Goal: Information Seeking & Learning: Learn about a topic

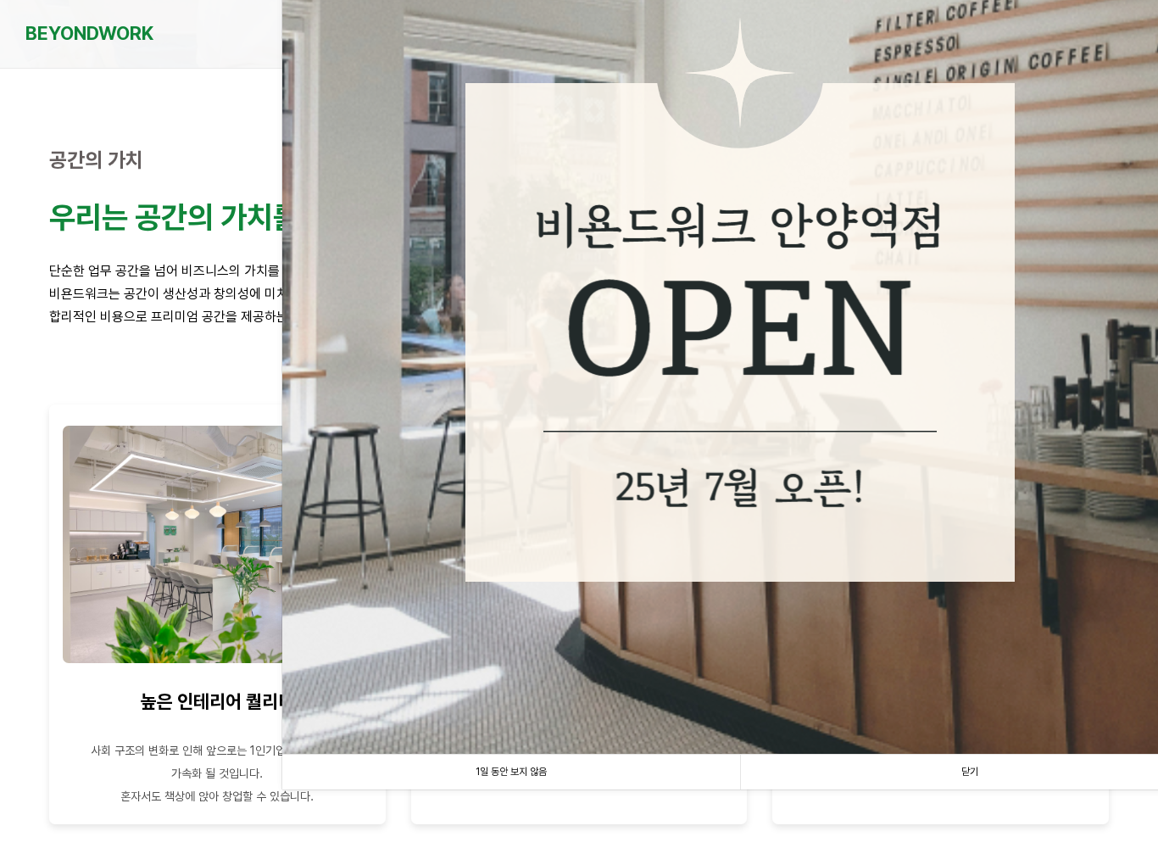
scroll to position [754, 0]
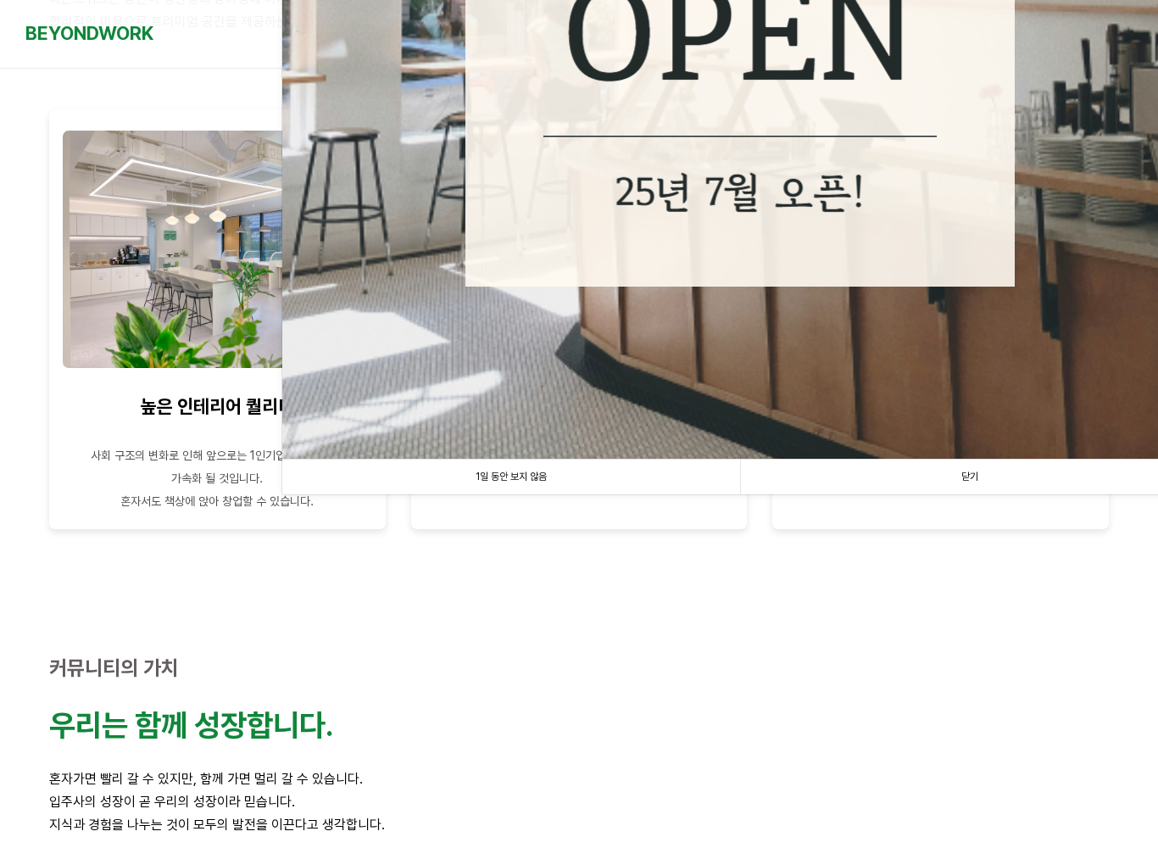
click at [561, 477] on link "1일 동안 보지 않음" at bounding box center [511, 477] width 458 height 35
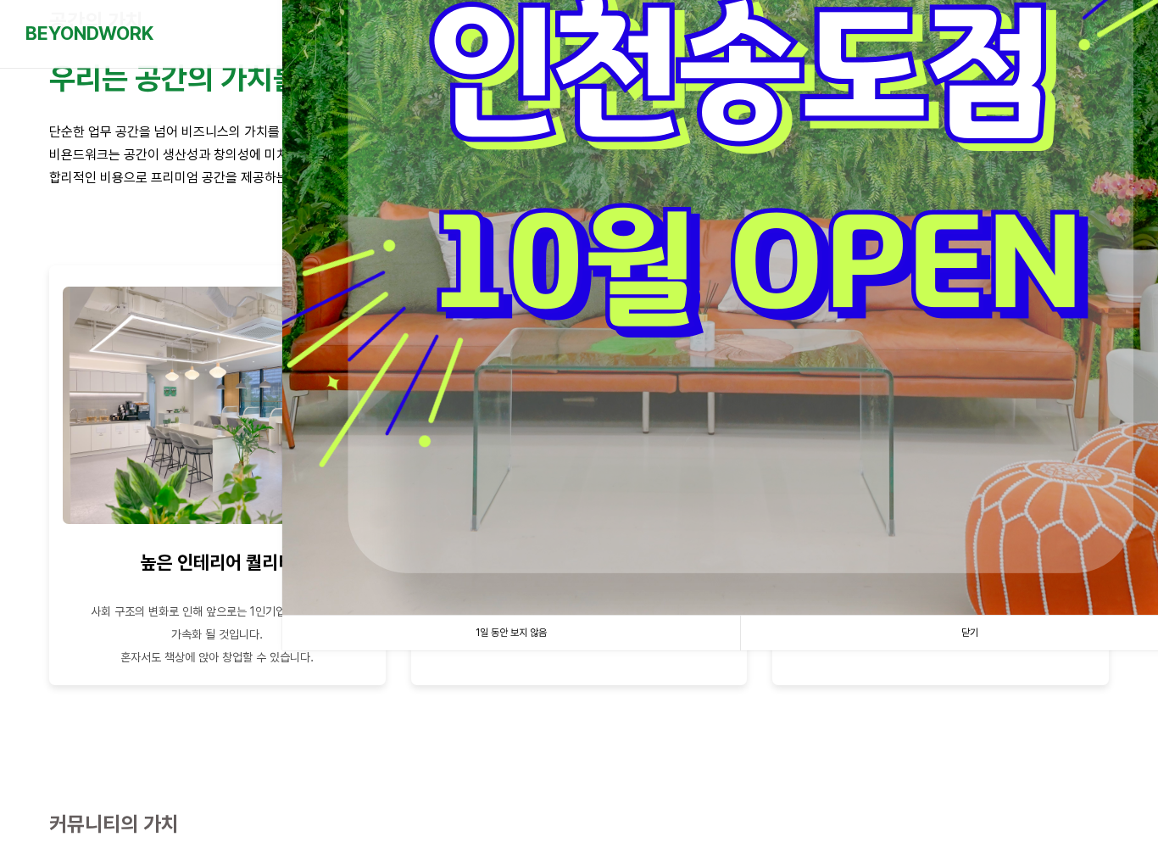
scroll to position [594, 0]
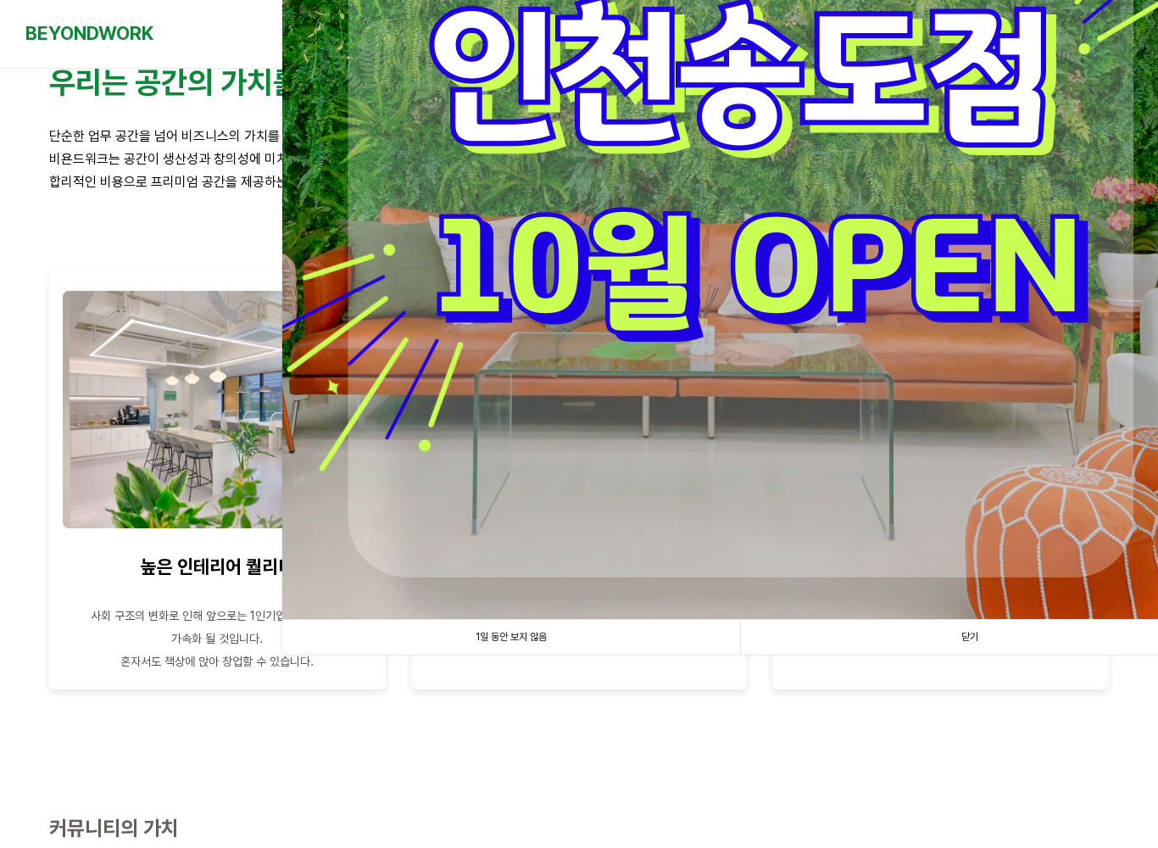
click at [551, 639] on link "1일 동안 보지 않음" at bounding box center [511, 637] width 458 height 35
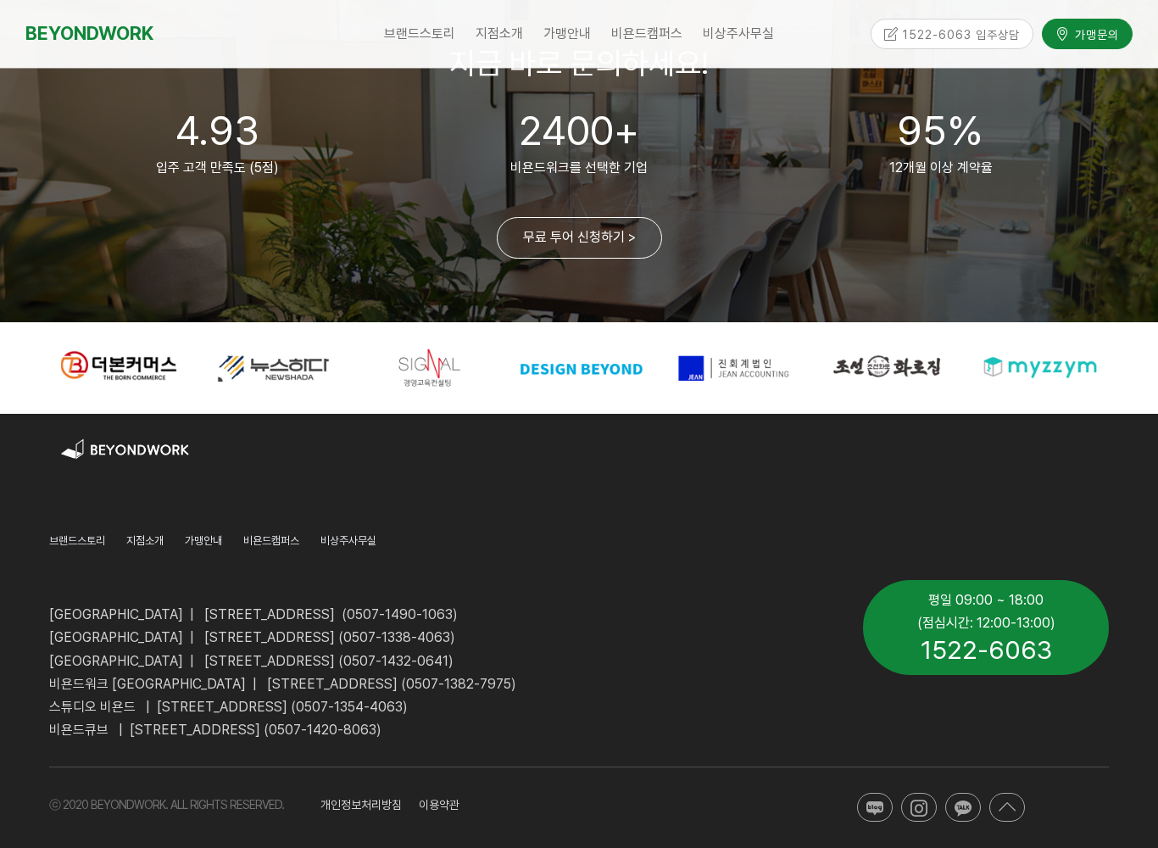
scroll to position [4029, 0]
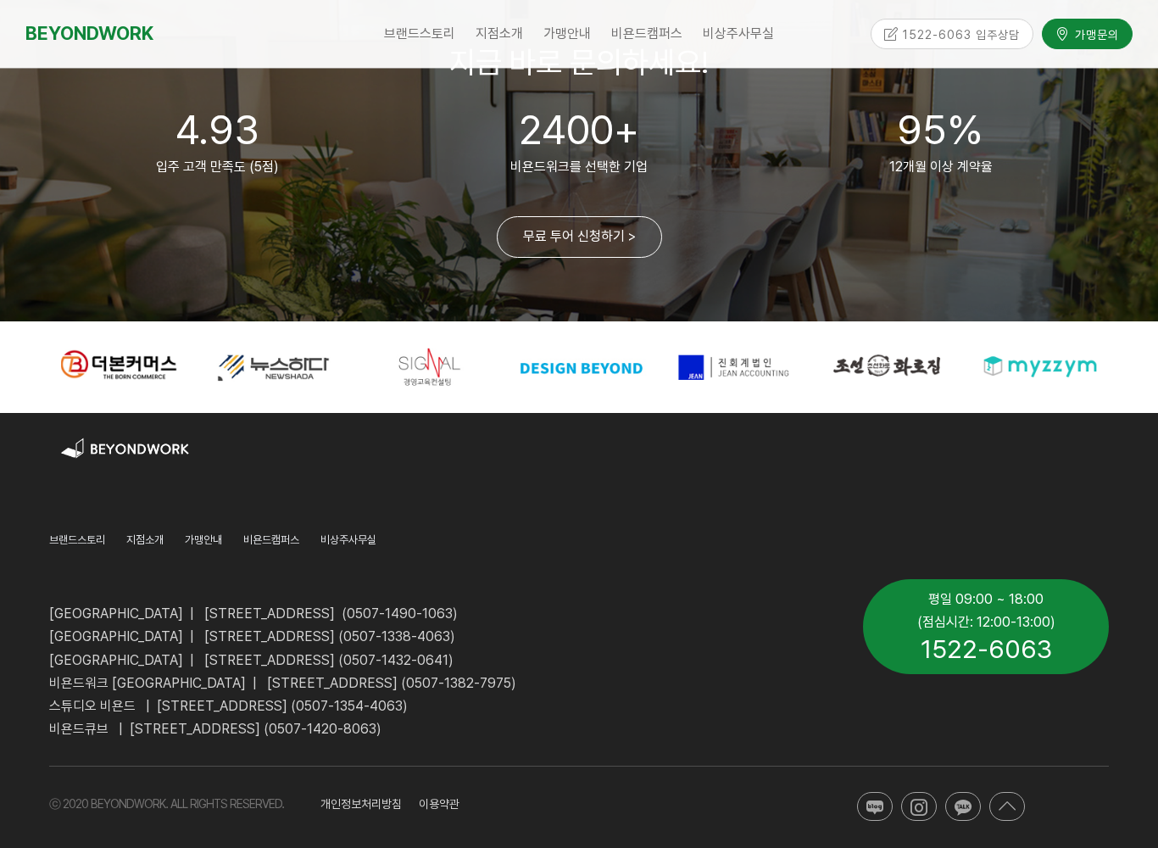
click at [455, 628] on span "[GEOGRAPHIC_DATA] | [STREET_ADDRESS] (0507-1338-4063)" at bounding box center [252, 636] width 406 height 16
click at [149, 633] on span "[GEOGRAPHIC_DATA] | [STREET_ADDRESS] (0507-1338-4063)" at bounding box center [252, 636] width 406 height 16
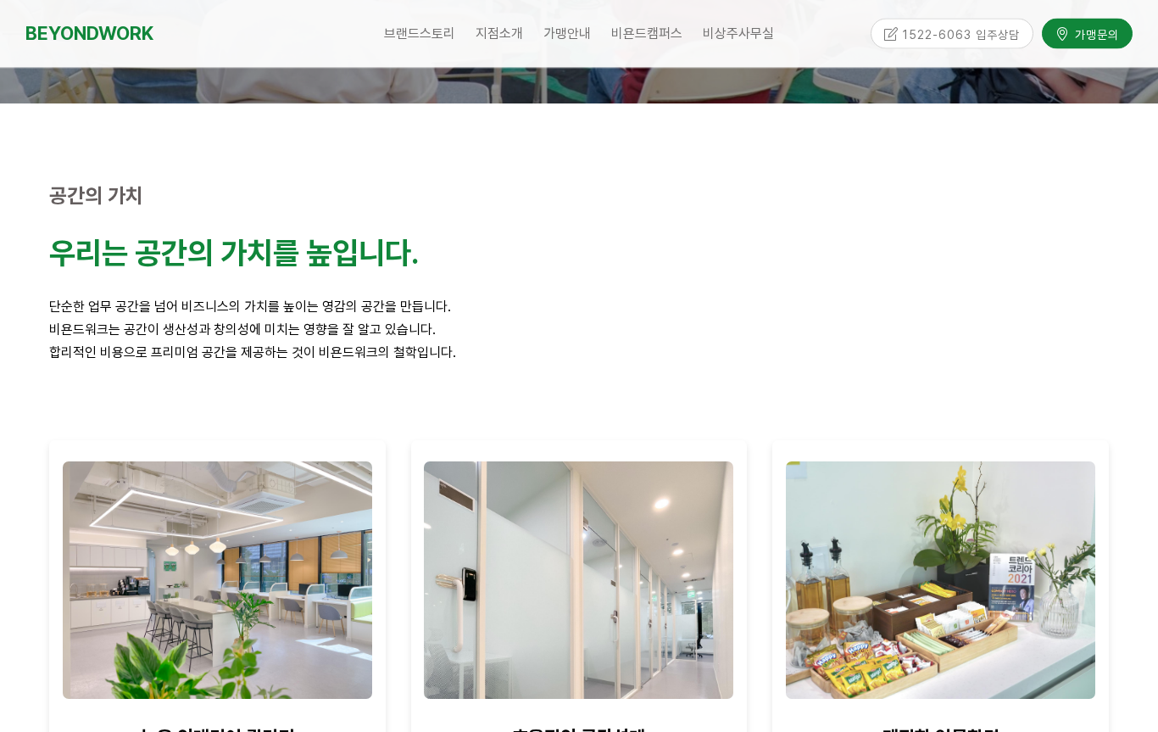
scroll to position [0, 0]
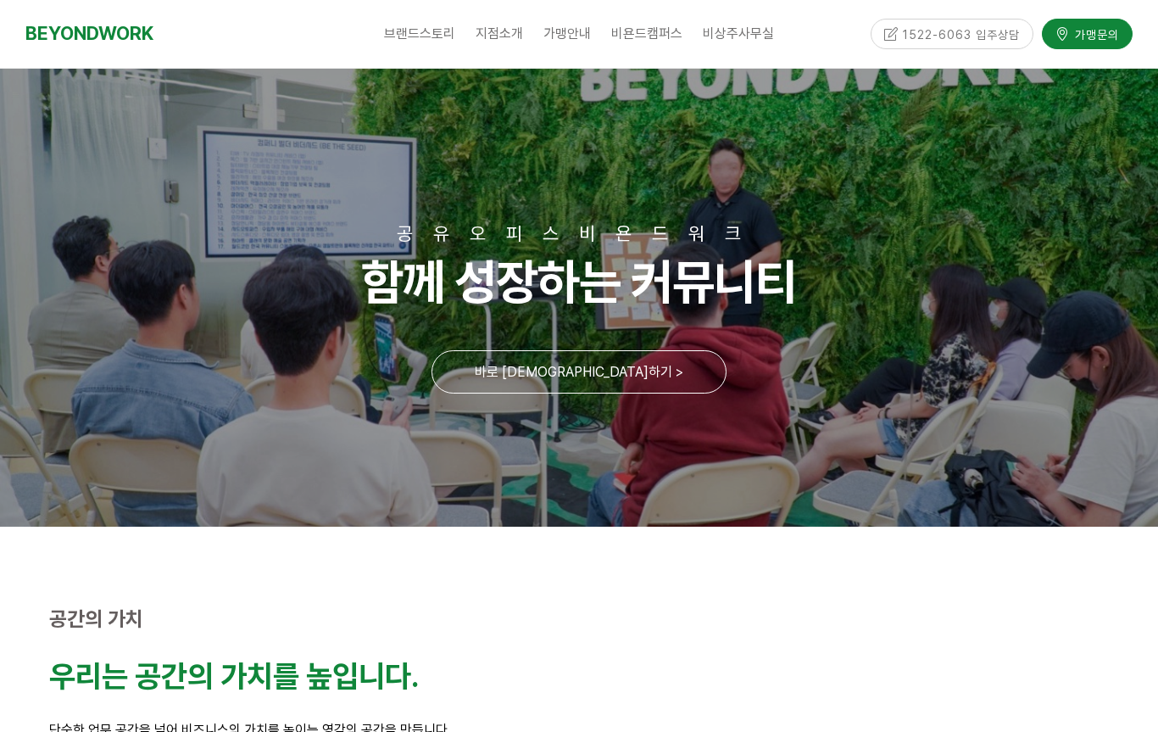
click at [537, 73] on span "[GEOGRAPHIC_DATA]" at bounding box center [547, 70] width 109 height 13
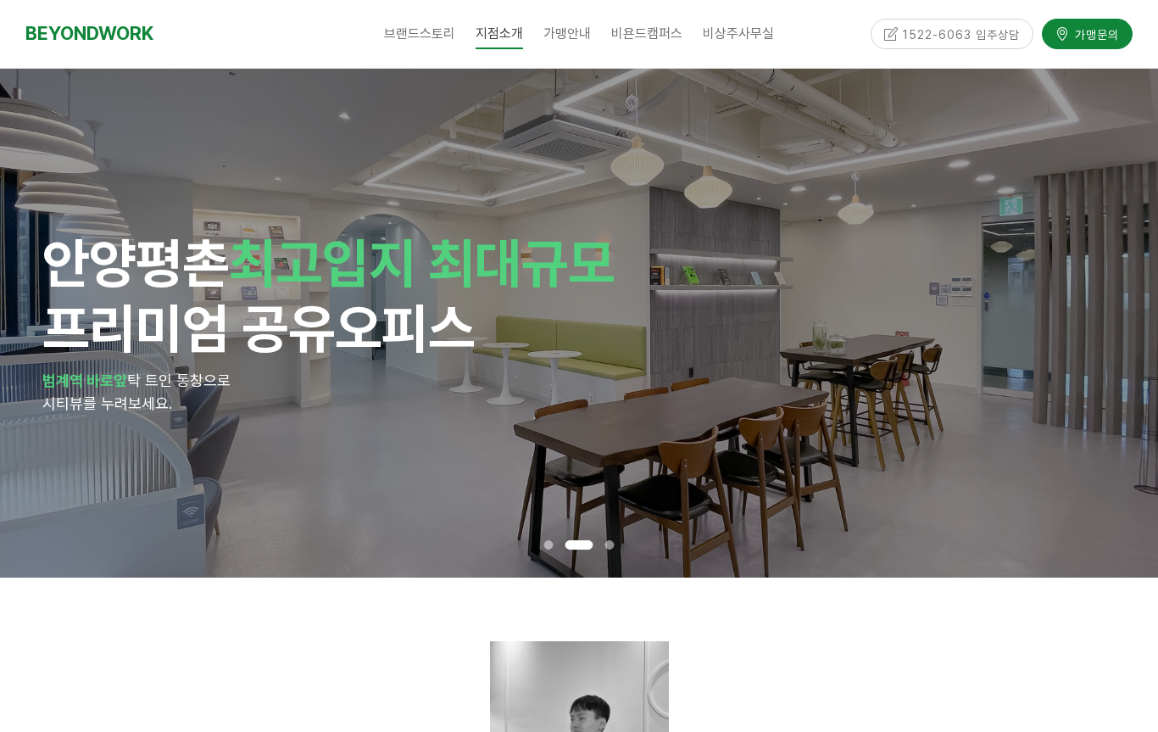
click at [1011, 641] on div at bounding box center [579, 730] width 1060 height 179
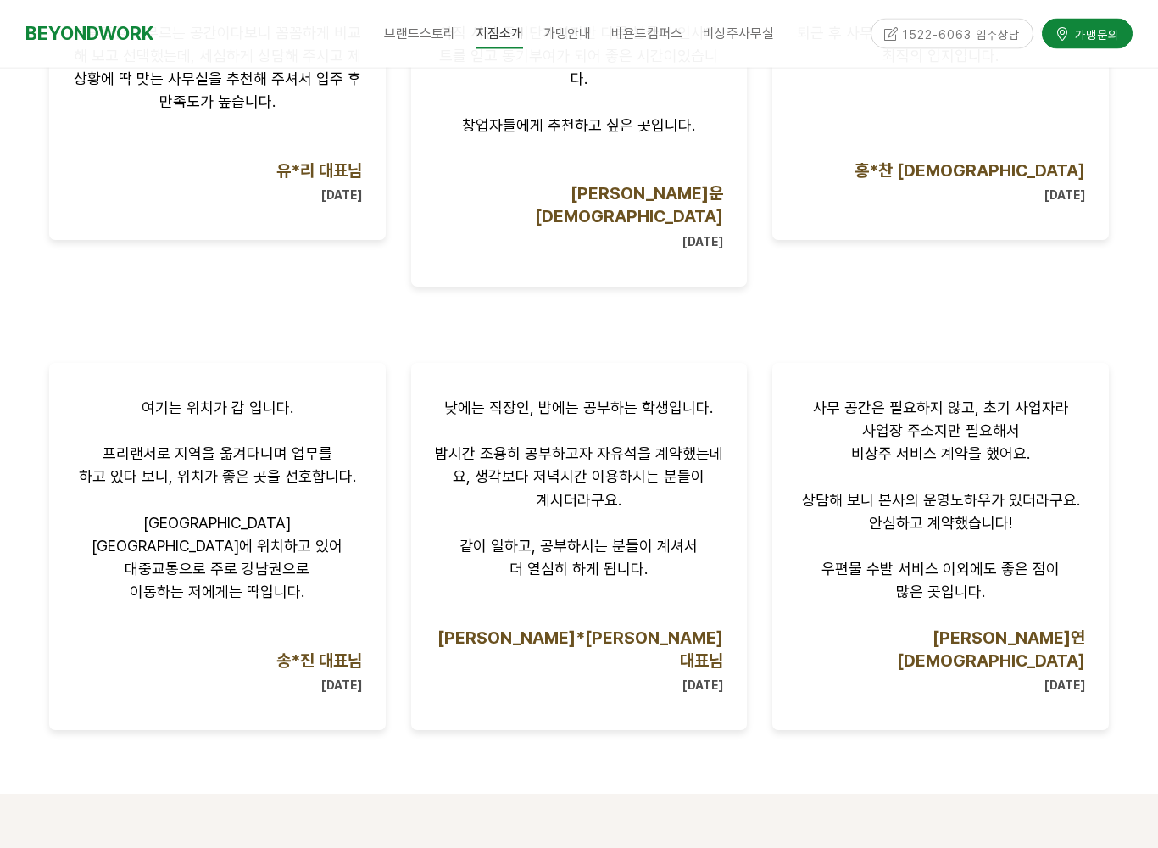
scroll to position [1300, 0]
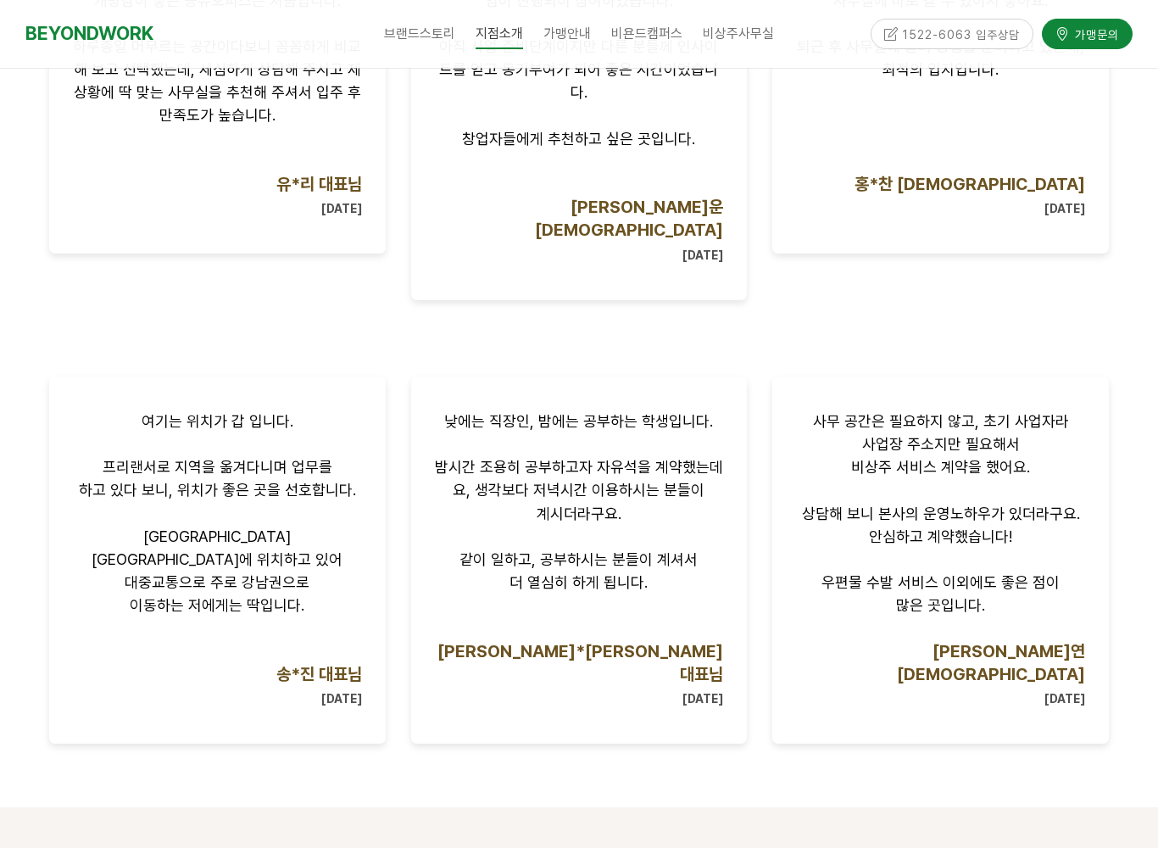
click at [1054, 617] on p at bounding box center [940, 628] width 289 height 23
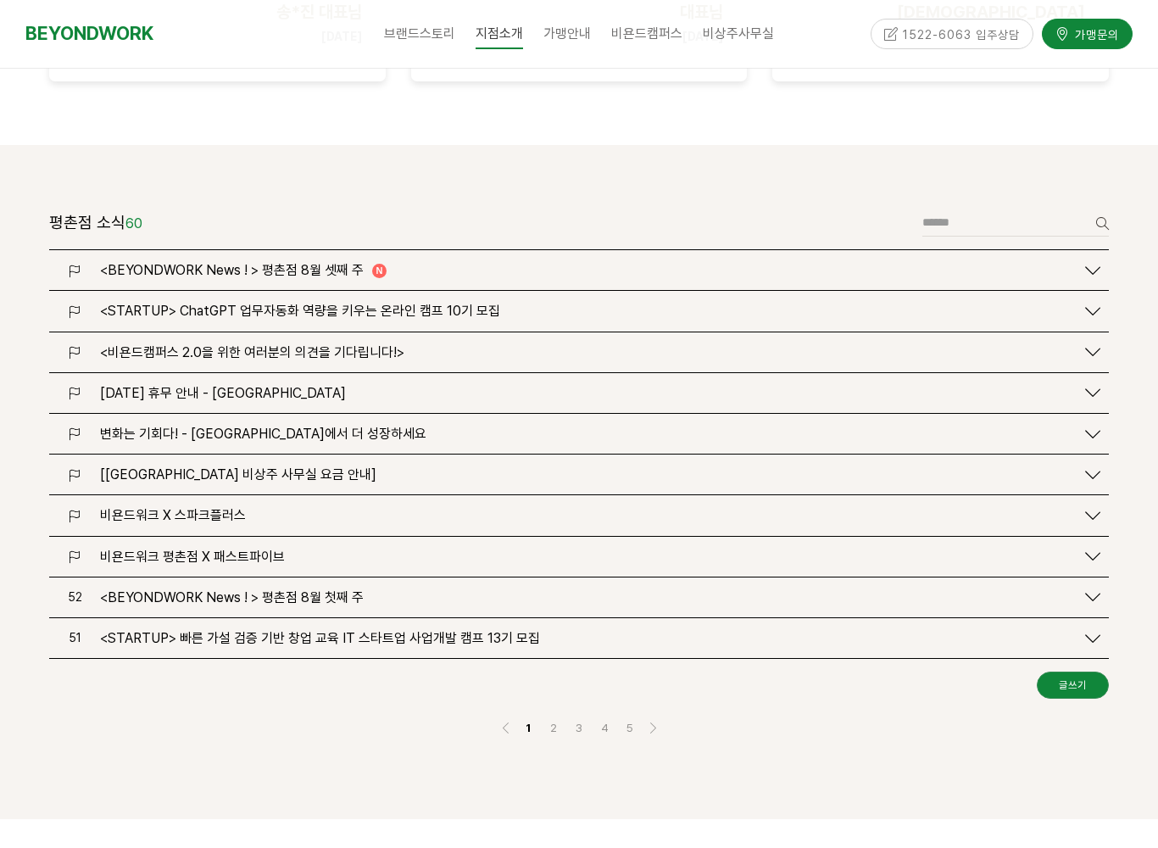
scroll to position [1971, 0]
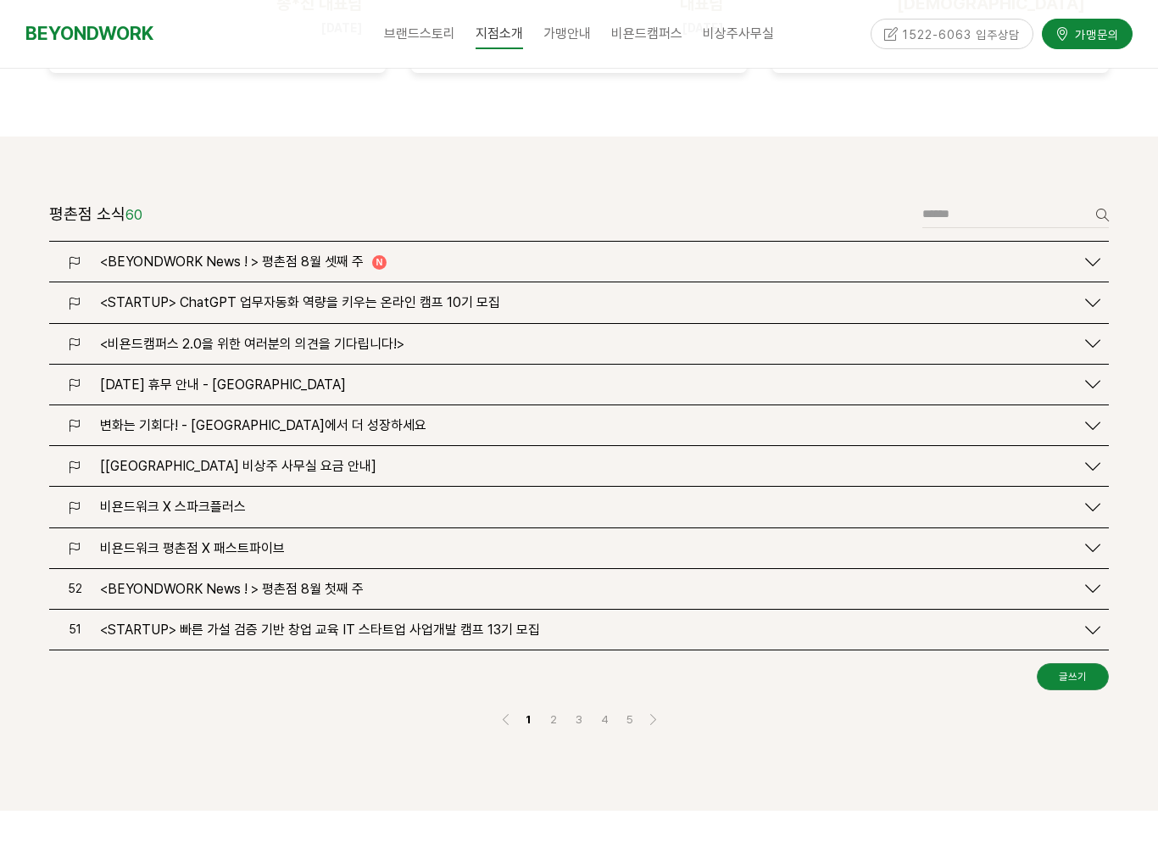
click at [150, 540] on span "비욘드워크 평촌점 X 패스트파이브" at bounding box center [192, 548] width 185 height 16
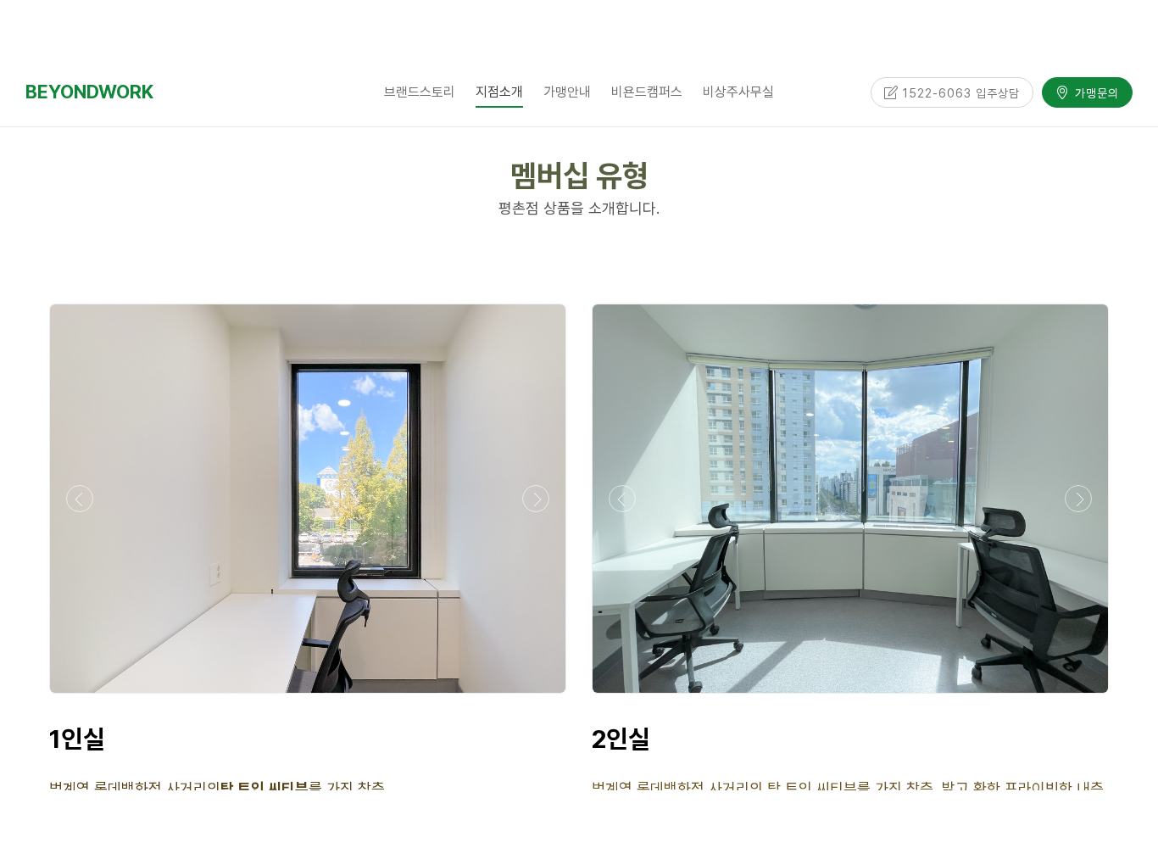
scroll to position [4358, 0]
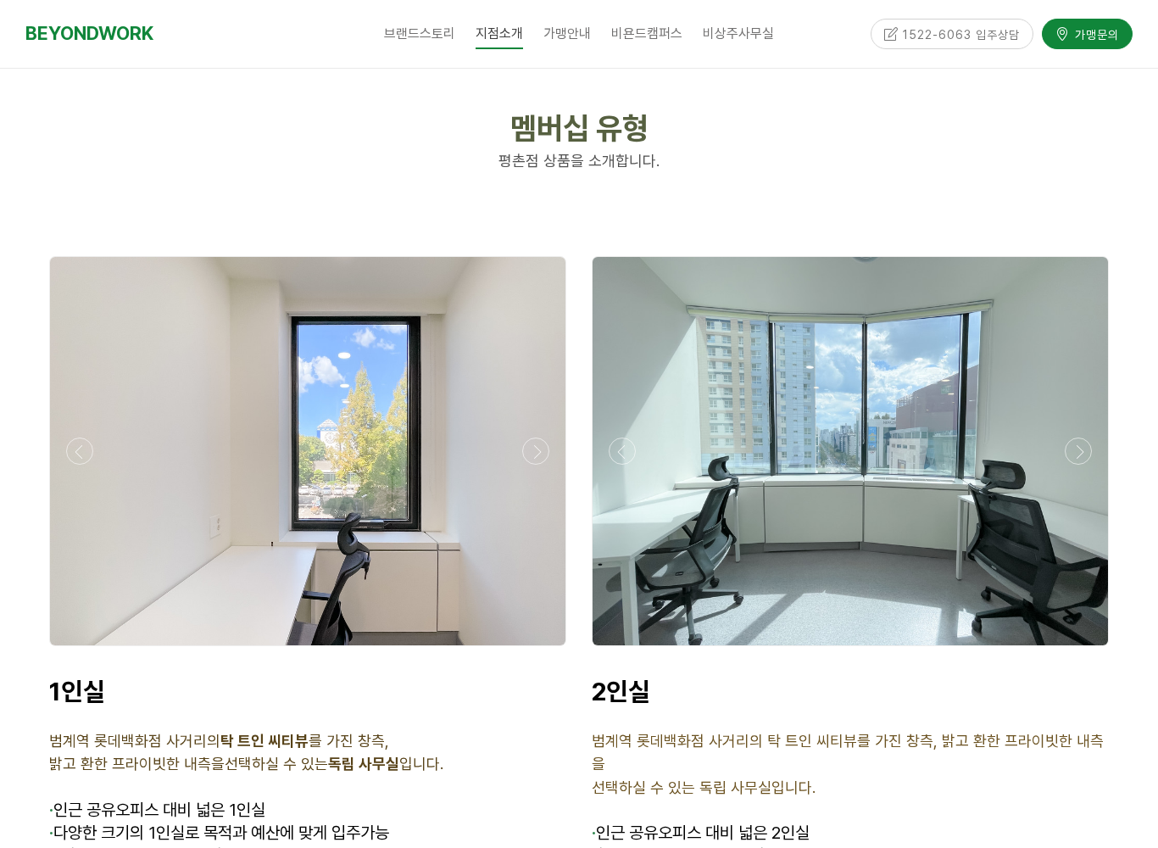
click at [142, 471] on div at bounding box center [308, 451] width 516 height 388
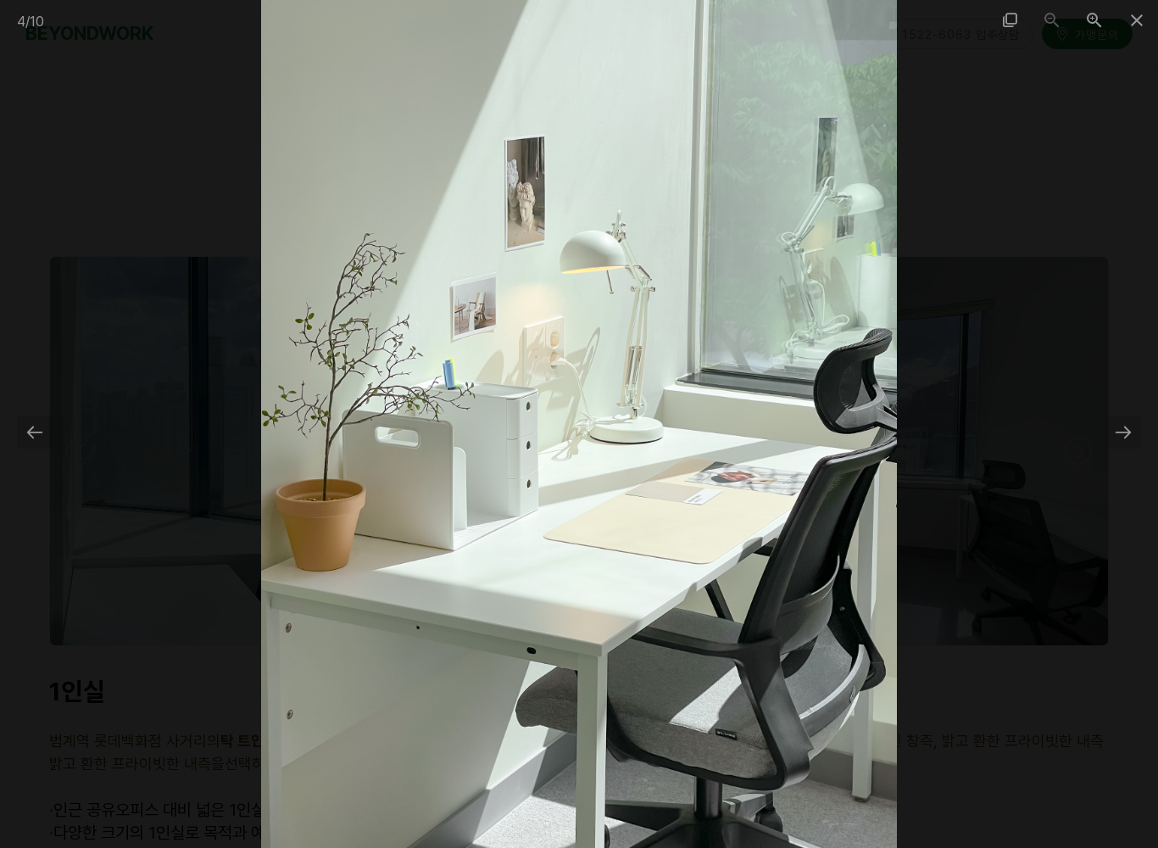
click at [1142, 24] on span at bounding box center [1137, 20] width 42 height 40
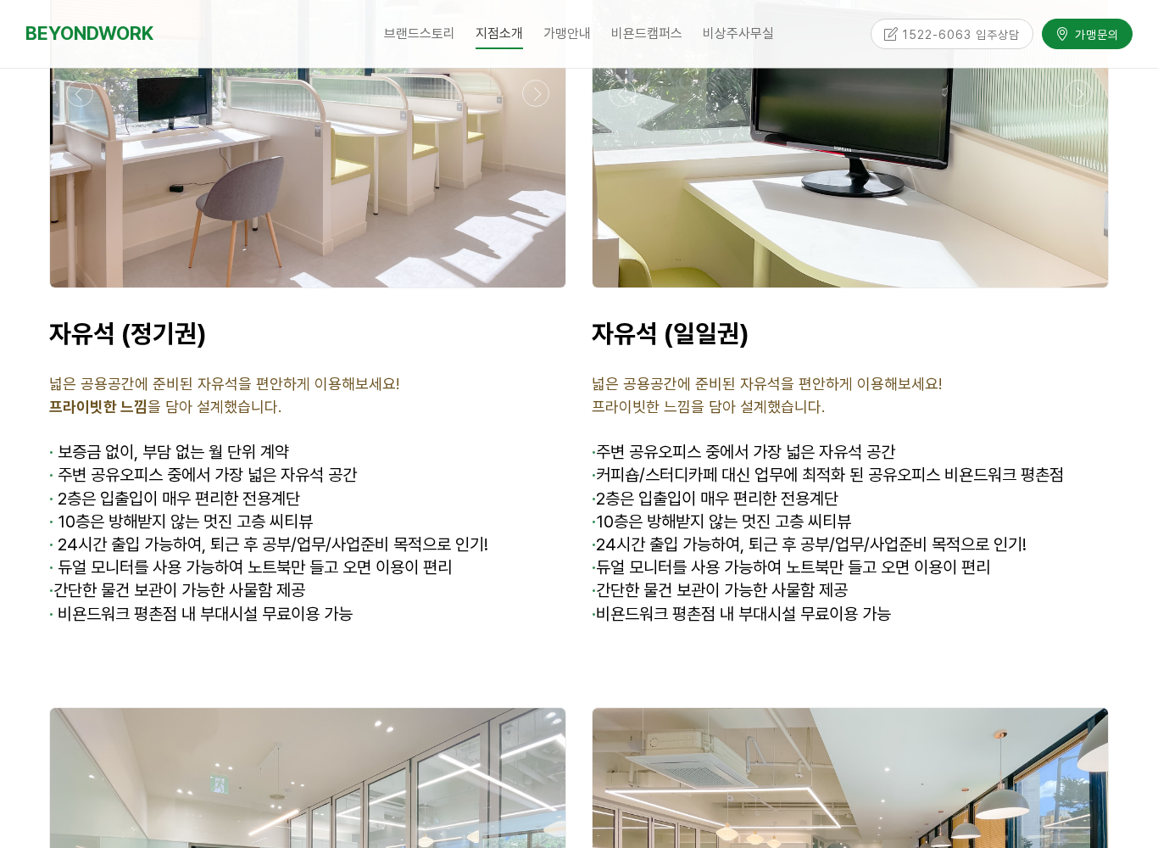
scroll to position [6329, 0]
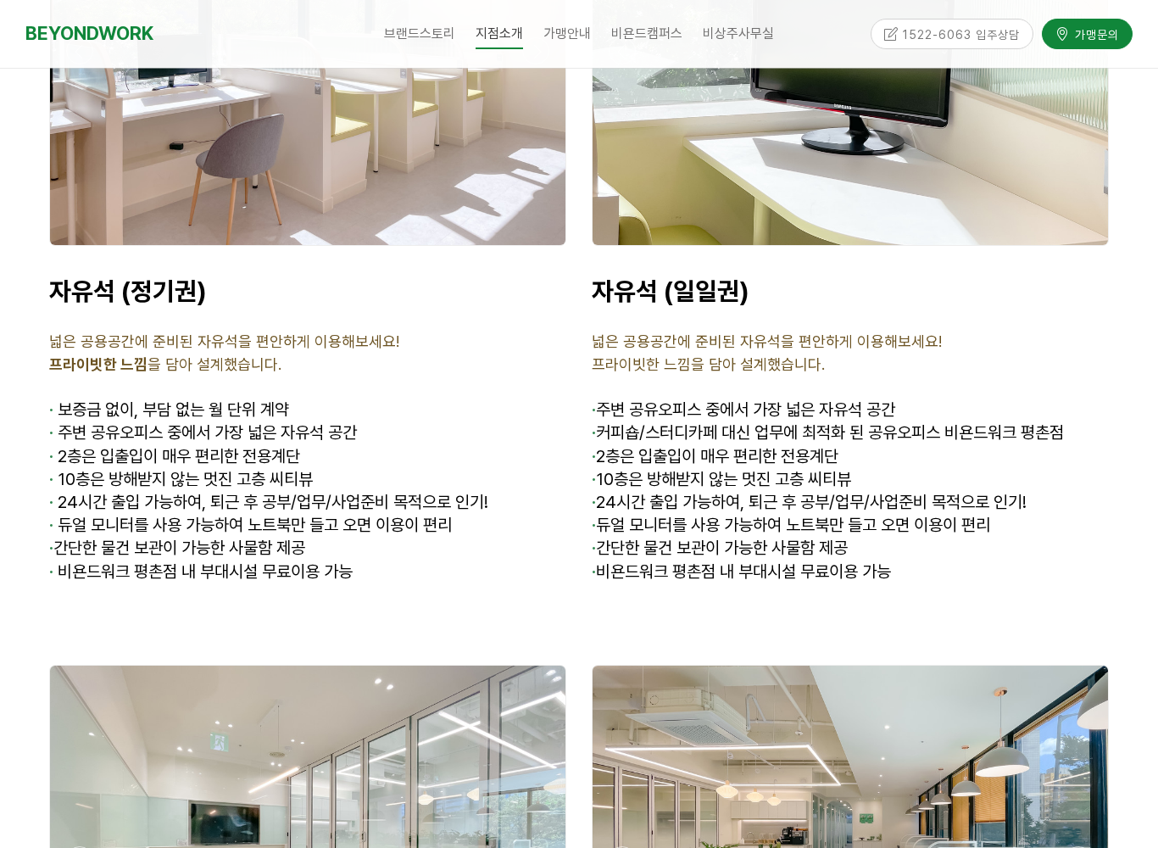
click at [89, 492] on span "· 24시간 출입 가능하여, 퇴근 후 공부/업무/사업준비 목적으로 인기!" at bounding box center [268, 502] width 439 height 20
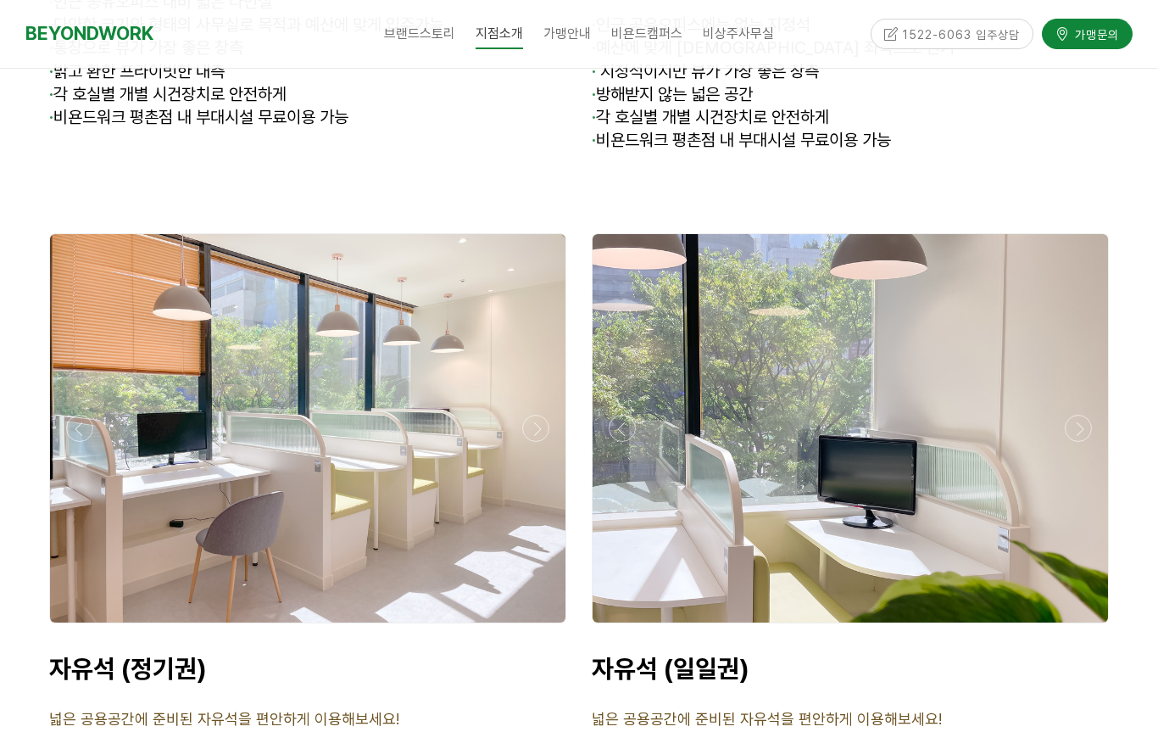
scroll to position [5950, 0]
click at [153, 377] on div at bounding box center [308, 429] width 516 height 388
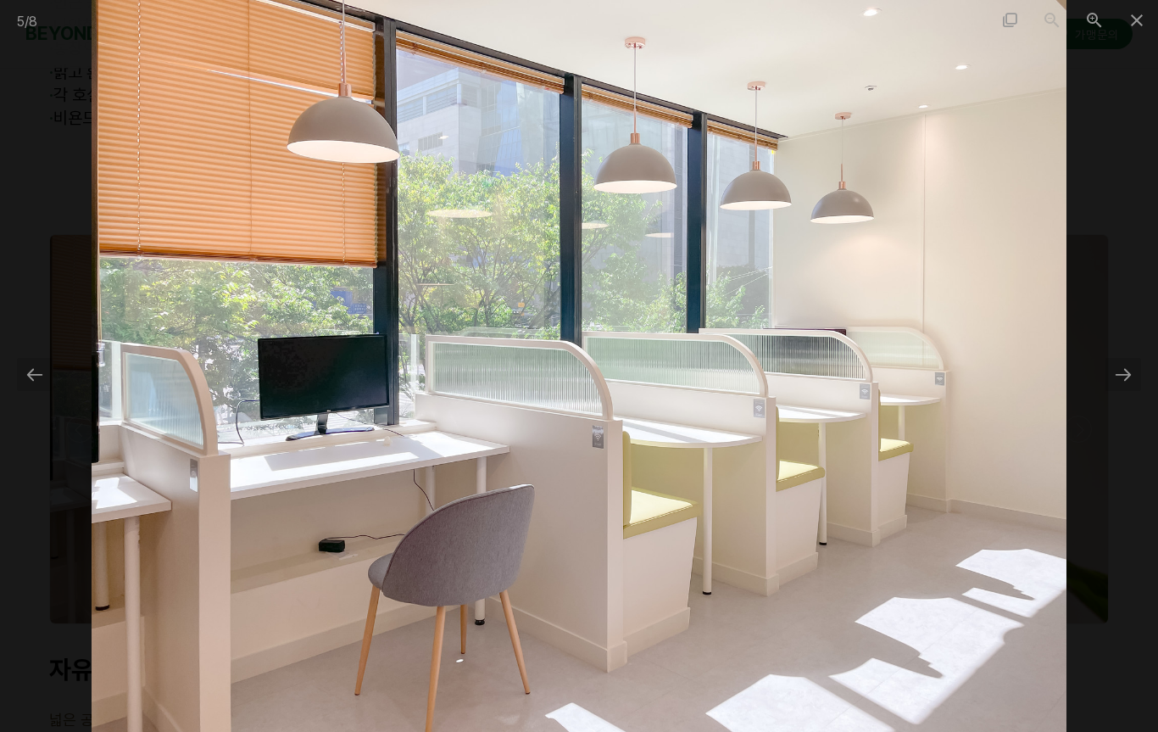
click at [1130, 21] on span at bounding box center [1137, 20] width 42 height 40
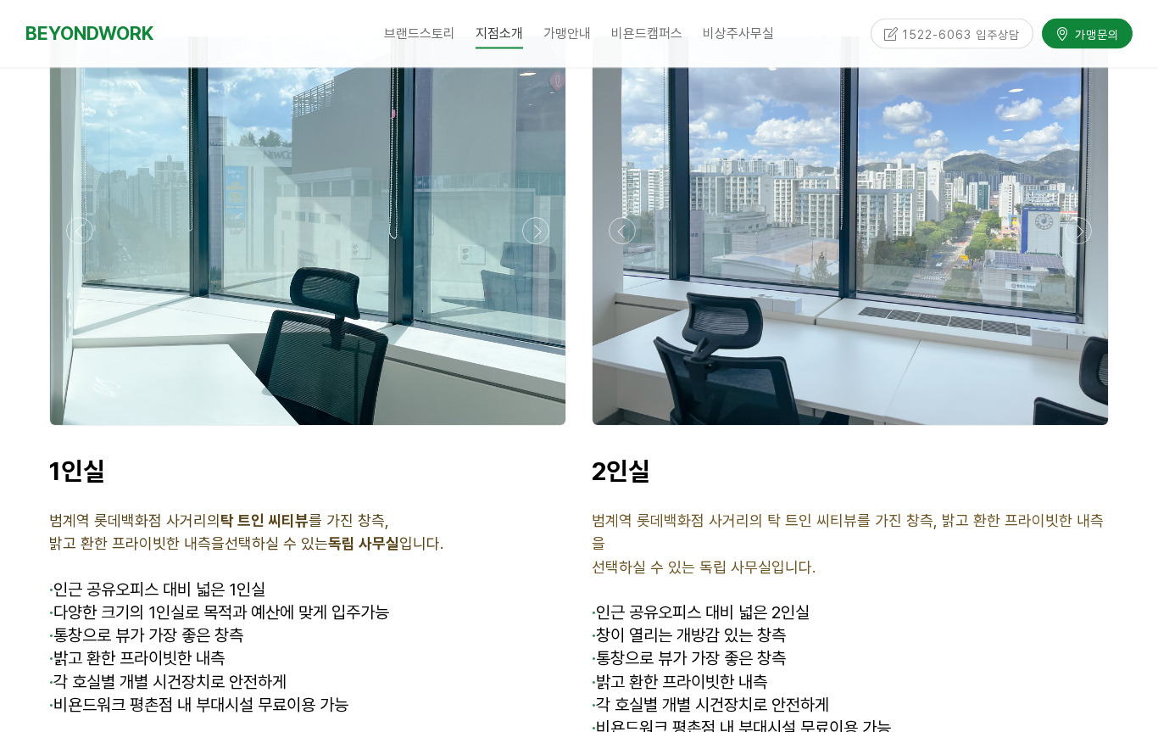
scroll to position [4443, 0]
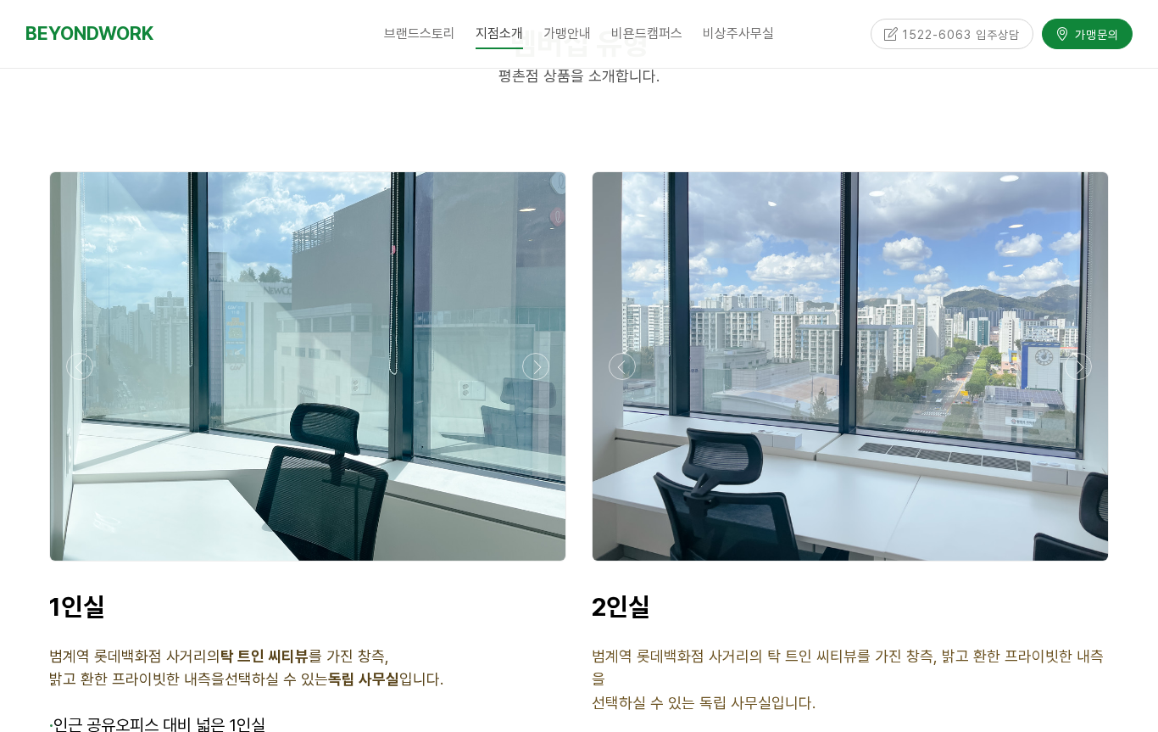
click at [136, 360] on div at bounding box center [308, 366] width 516 height 388
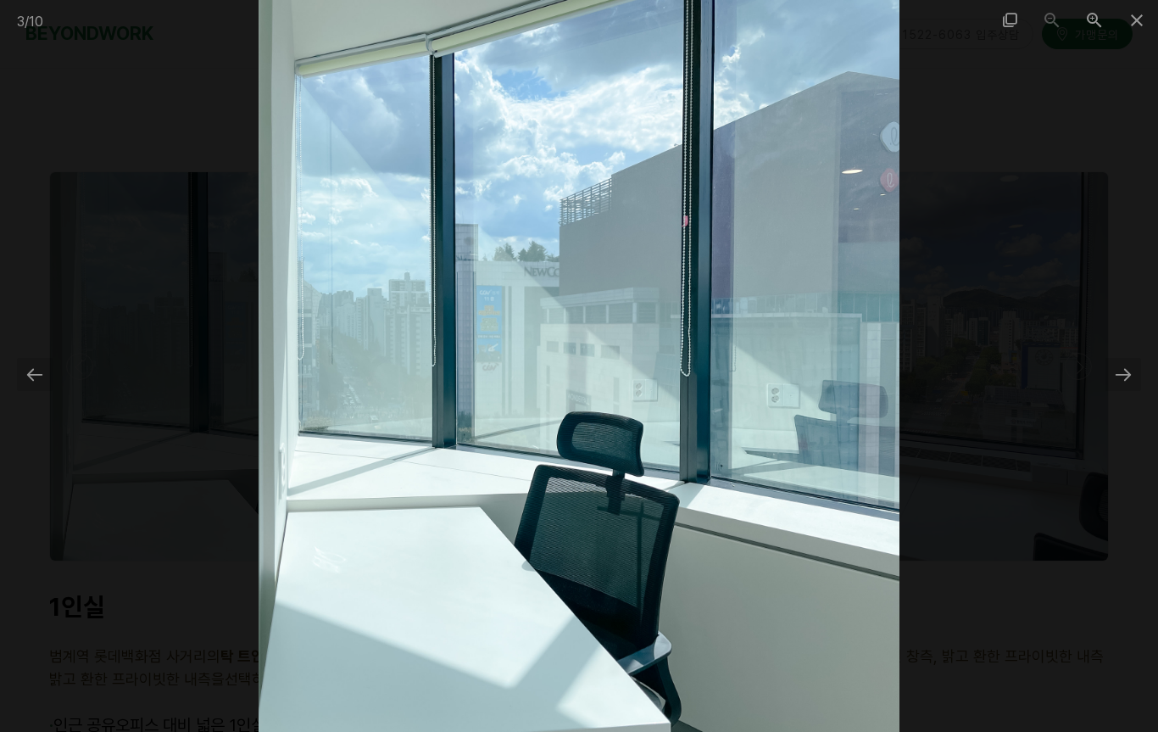
click at [1150, 13] on span at bounding box center [1137, 20] width 42 height 40
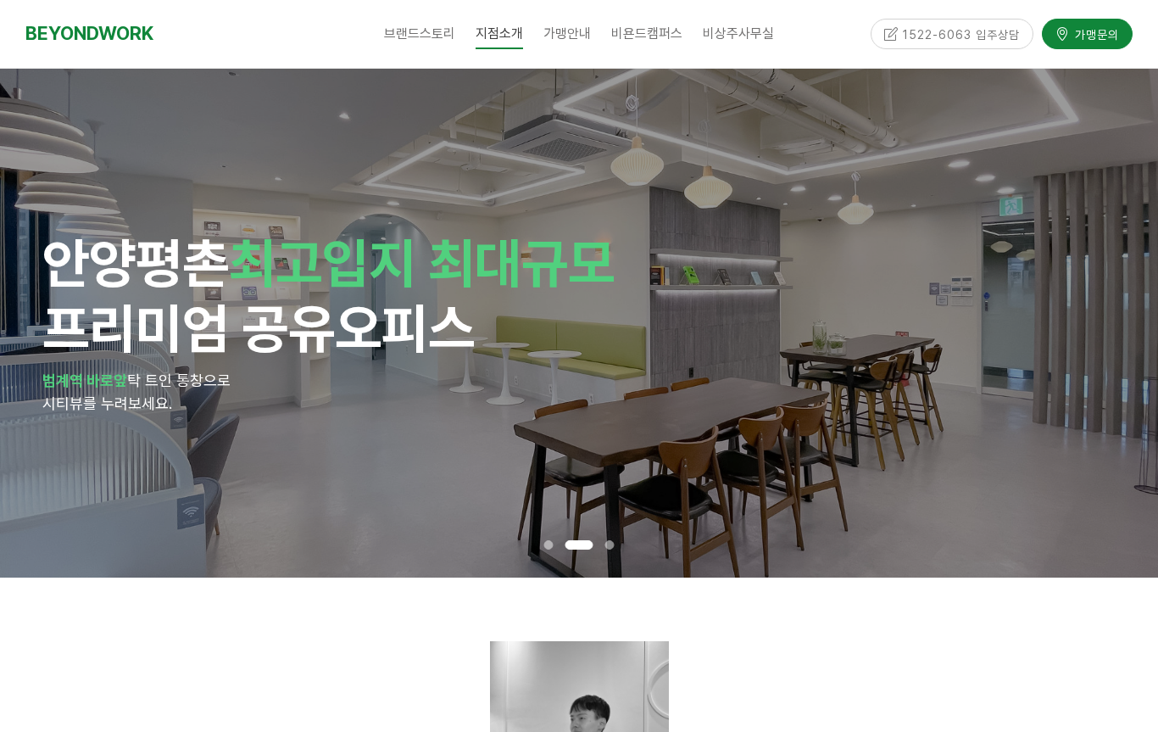
click at [1003, 33] on div "1522-6063 입주상담" at bounding box center [953, 34] width 164 height 30
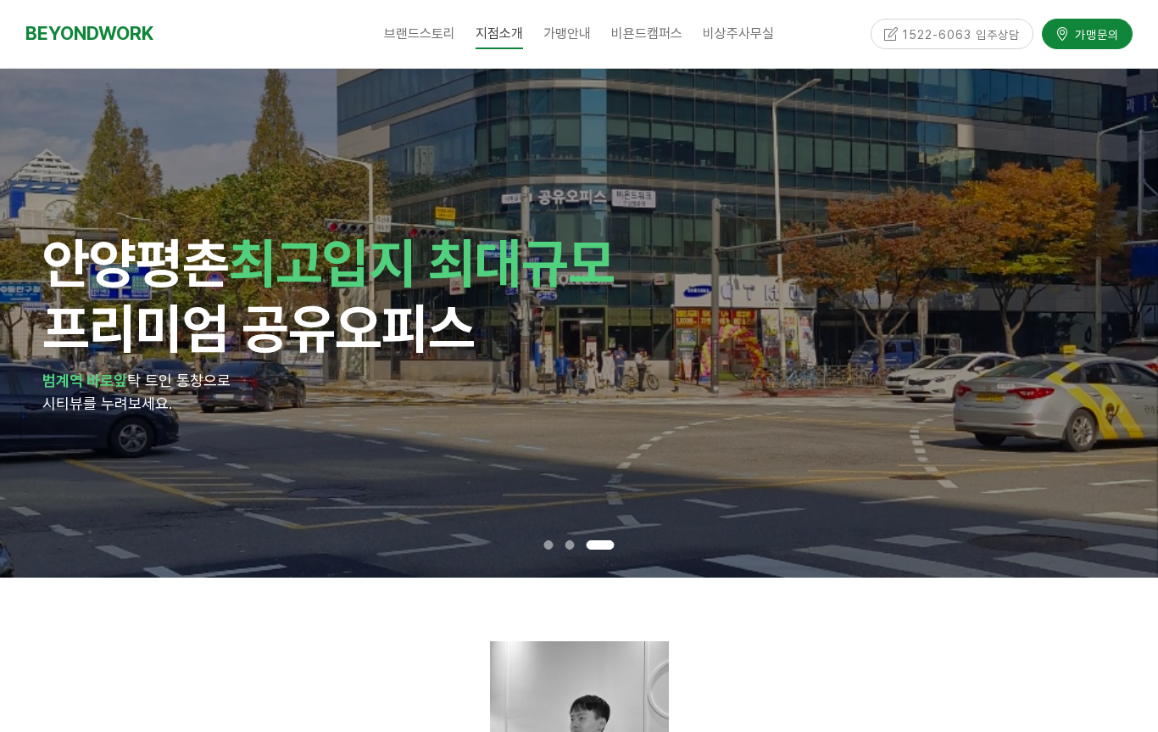
click at [966, 42] on div "1522-6063 입주상담" at bounding box center [953, 34] width 164 height 30
click at [922, 35] on div "1522-6063 입주상담" at bounding box center [953, 34] width 164 height 30
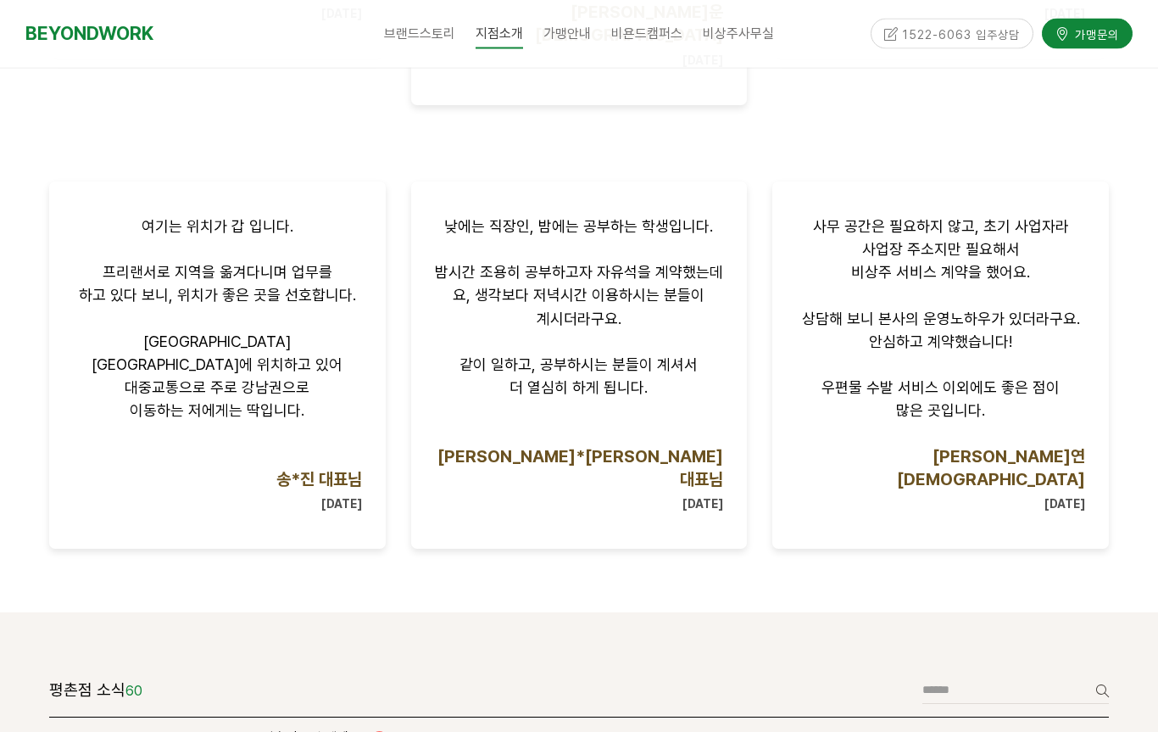
scroll to position [1477, 0]
